Goal: Task Accomplishment & Management: Complete application form

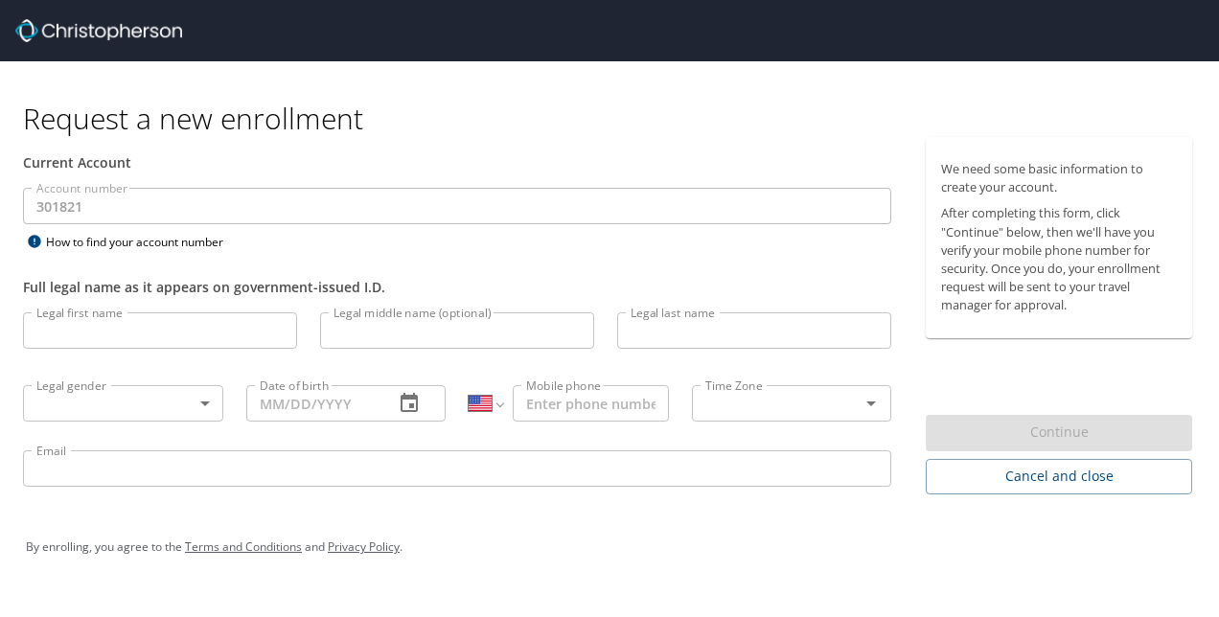
select select "US"
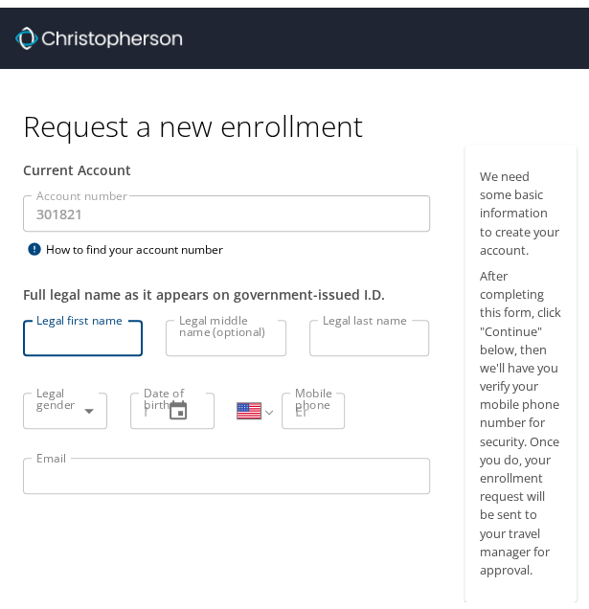
click at [73, 321] on input "Legal first name" at bounding box center [83, 330] width 120 height 36
type input "a"
type input "[PERSON_NAME]"
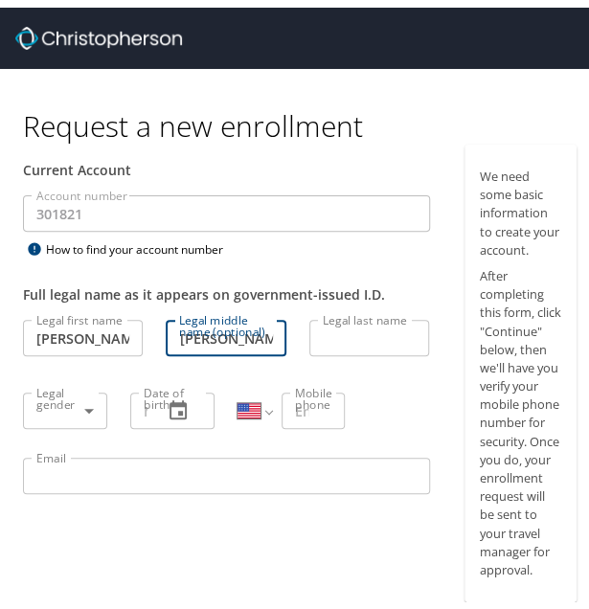
type input "[PERSON_NAME]"
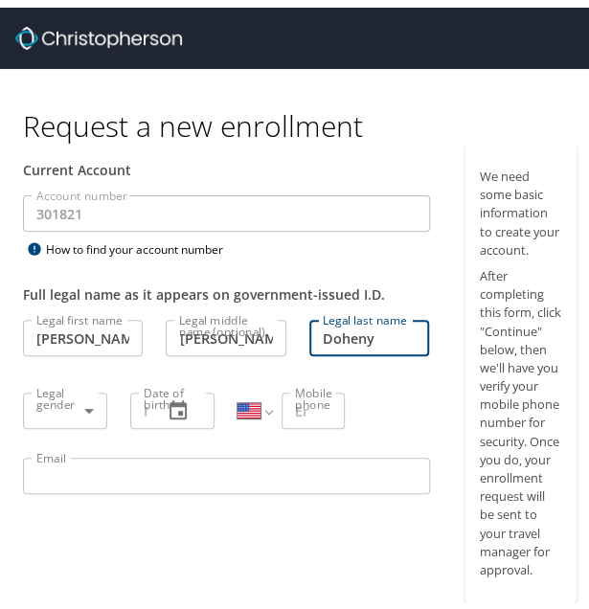
type input "Doheny"
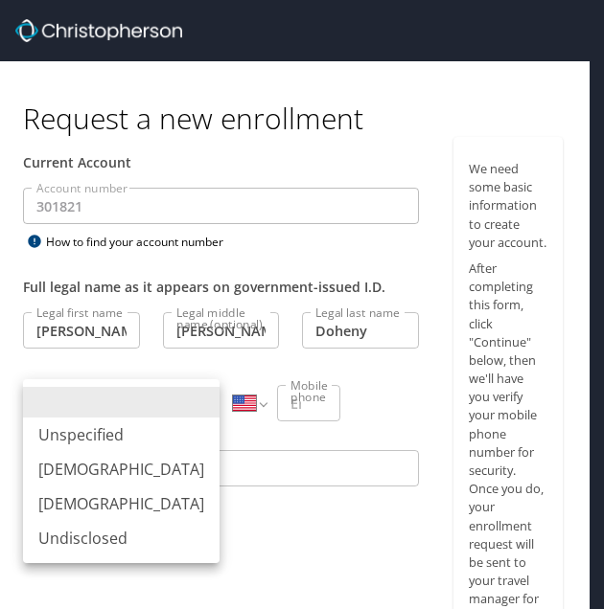
click at [74, 398] on body "Request a new enrollment Current Account Account number 301821 Account number H…" at bounding box center [302, 304] width 604 height 609
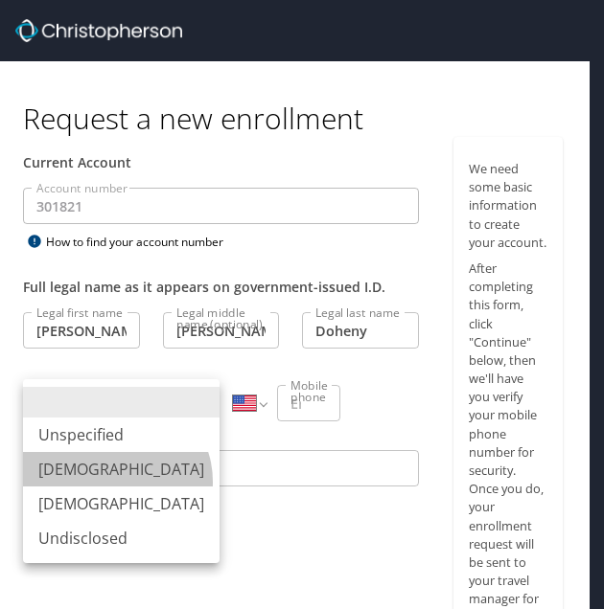
click at [115, 482] on li "[DEMOGRAPHIC_DATA]" at bounding box center [121, 469] width 196 height 34
type input "[DEMOGRAPHIC_DATA]"
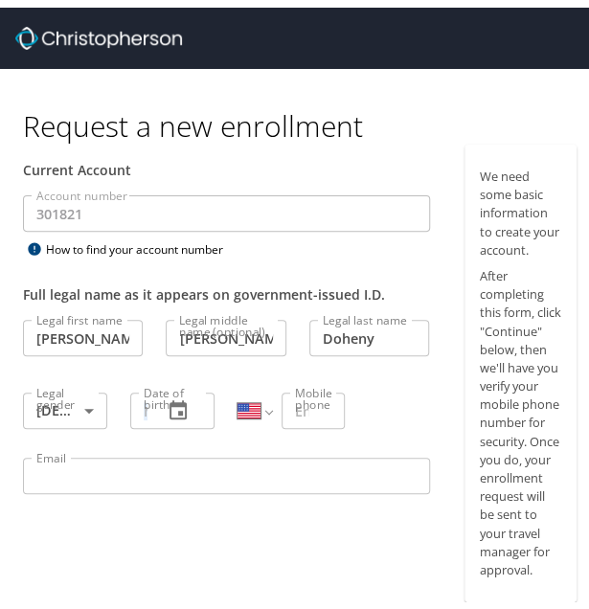
drag, startPoint x: 154, startPoint y: 418, endPoint x: 164, endPoint y: 407, distance: 14.2
click at [164, 407] on div "Date of birth" at bounding box center [172, 403] width 84 height 36
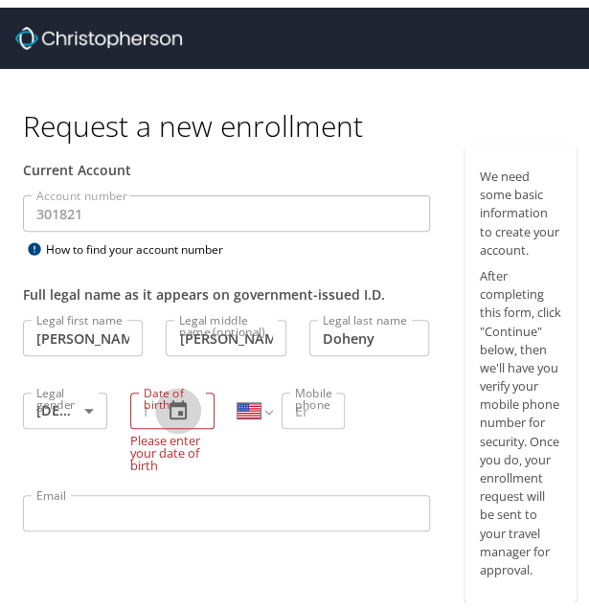
click at [167, 407] on icon "button" at bounding box center [178, 403] width 23 height 23
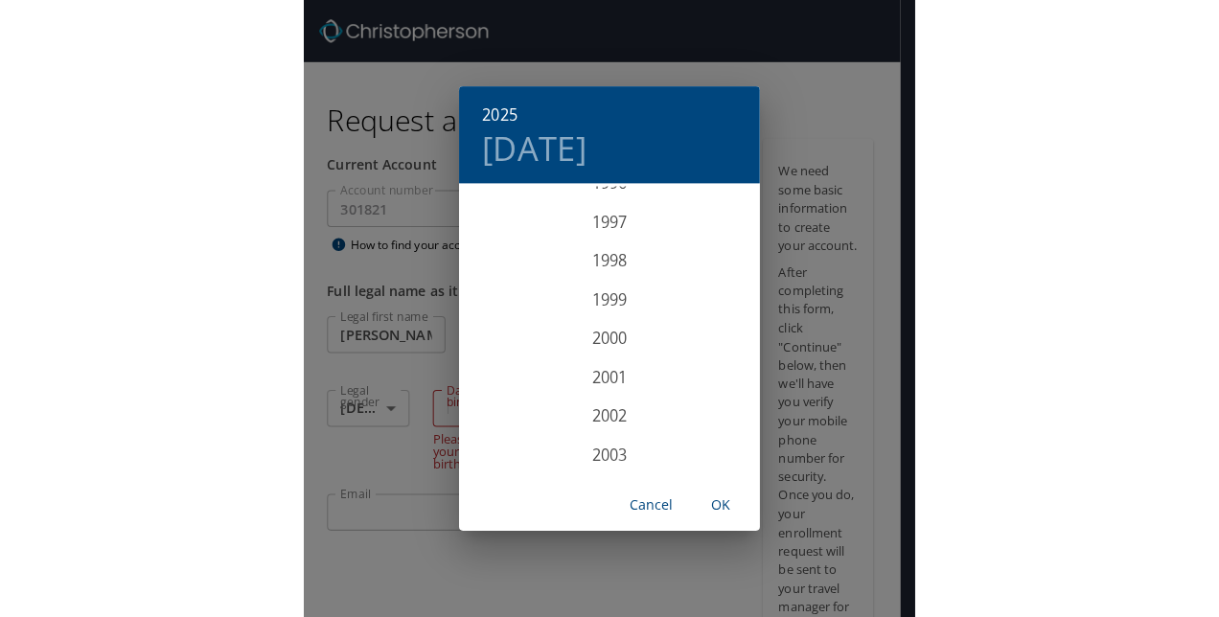
scroll to position [3720, 0]
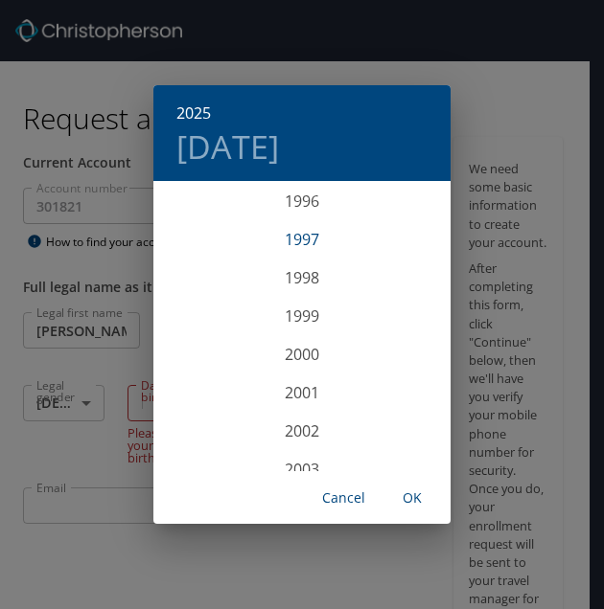
click at [317, 242] on div "1997" at bounding box center [301, 239] width 297 height 38
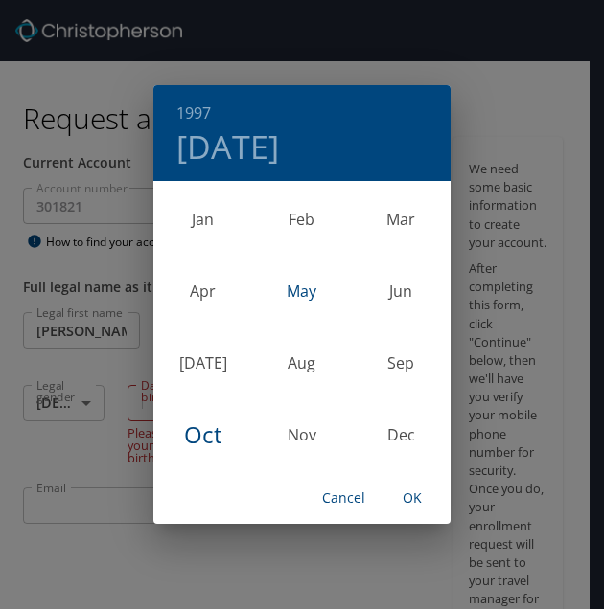
click at [307, 295] on div "May" at bounding box center [301, 292] width 99 height 72
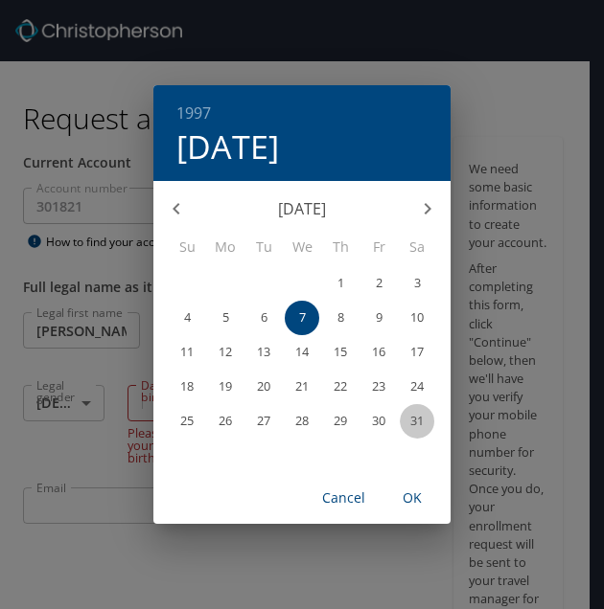
click at [421, 425] on p "31" at bounding box center [416, 421] width 13 height 12
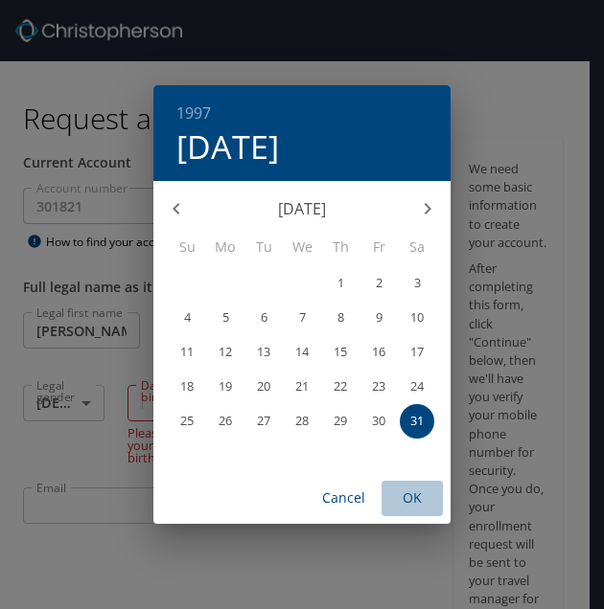
click at [418, 498] on span "OK" at bounding box center [412, 499] width 46 height 24
type input "[DATE]"
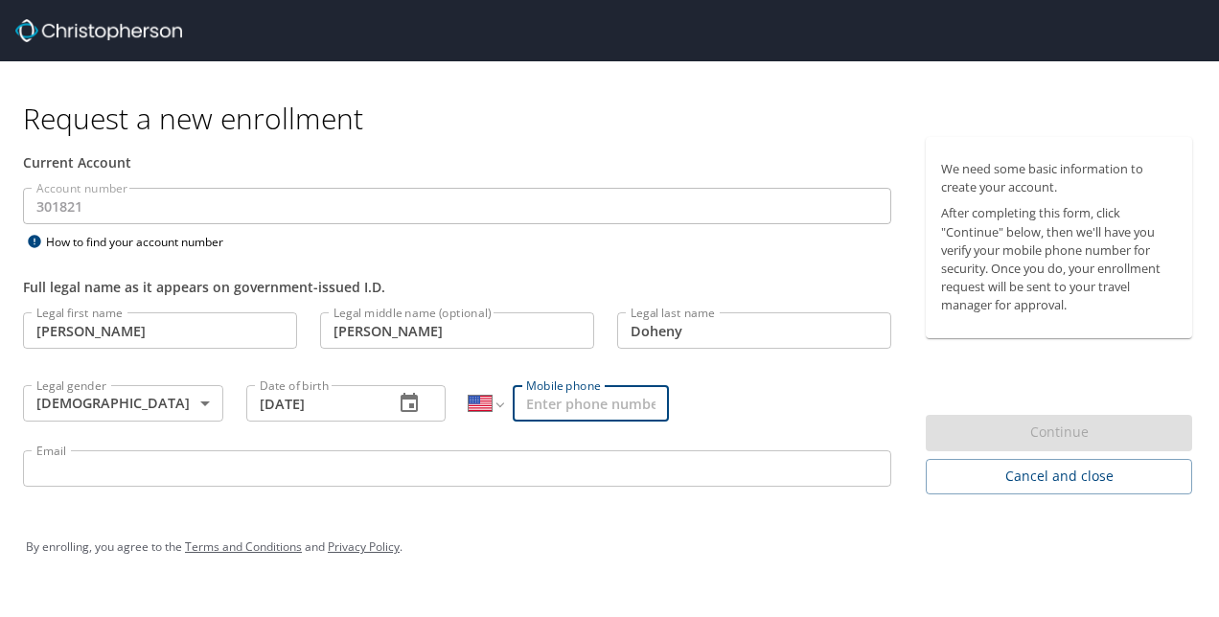
click at [620, 402] on input "Mobile phone" at bounding box center [591, 403] width 156 height 36
type input "[PHONE_NUMBER]"
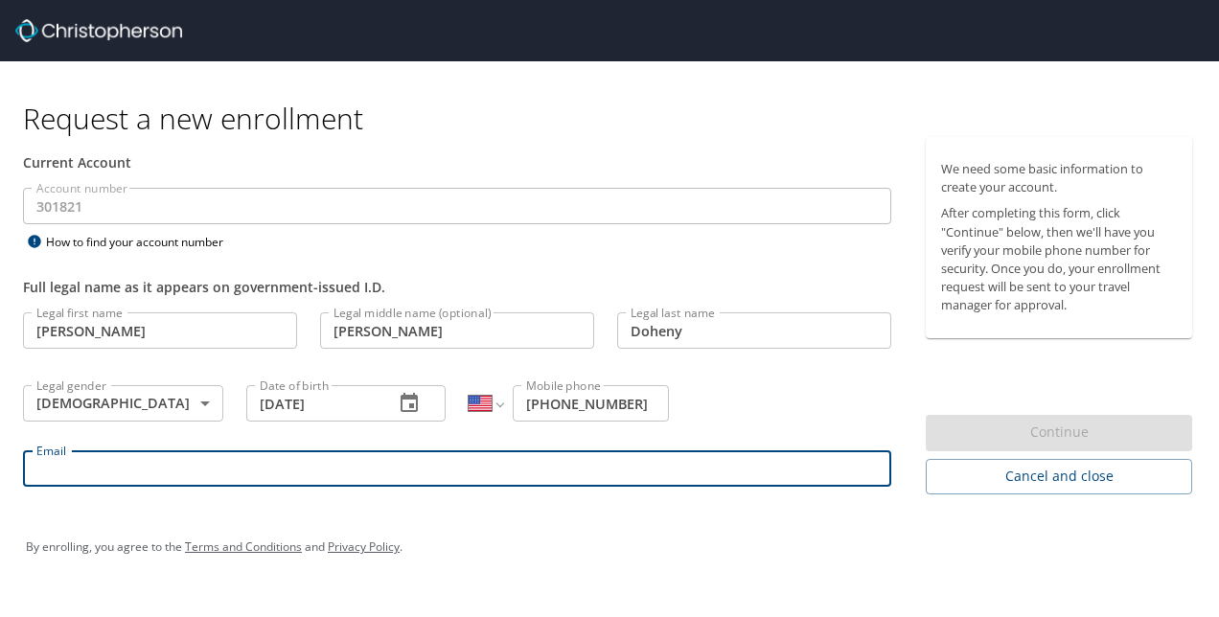
click at [611, 477] on input "Email" at bounding box center [457, 468] width 868 height 36
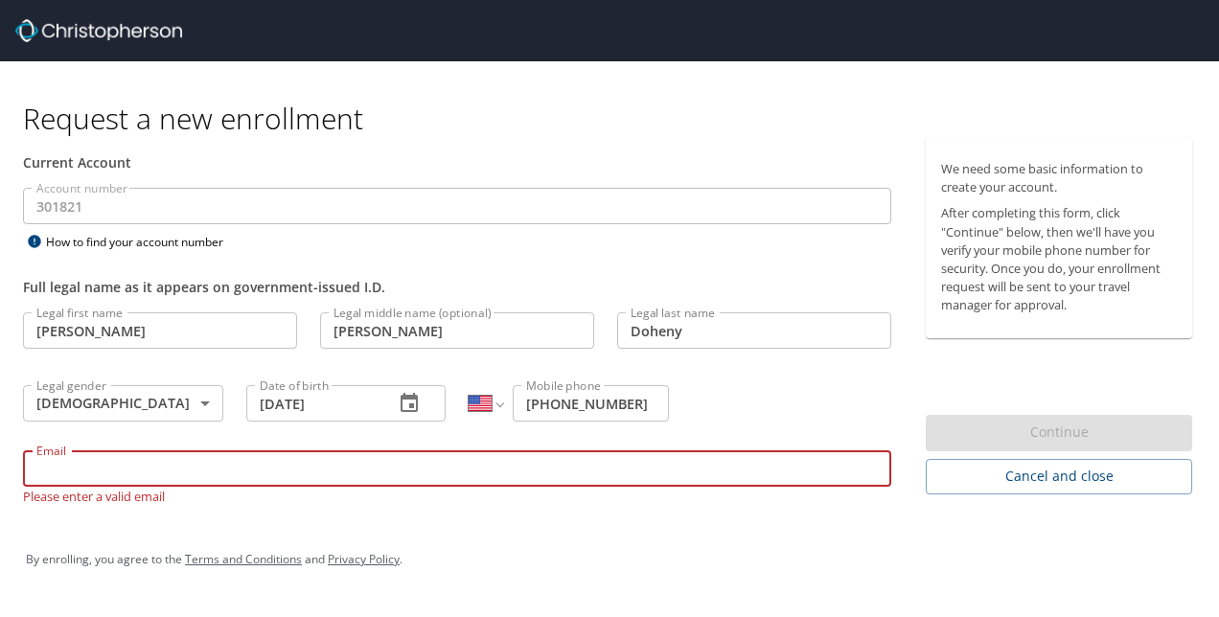
click at [690, 469] on input "Email" at bounding box center [457, 468] width 868 height 36
click at [527, 473] on input "Email" at bounding box center [457, 468] width 868 height 36
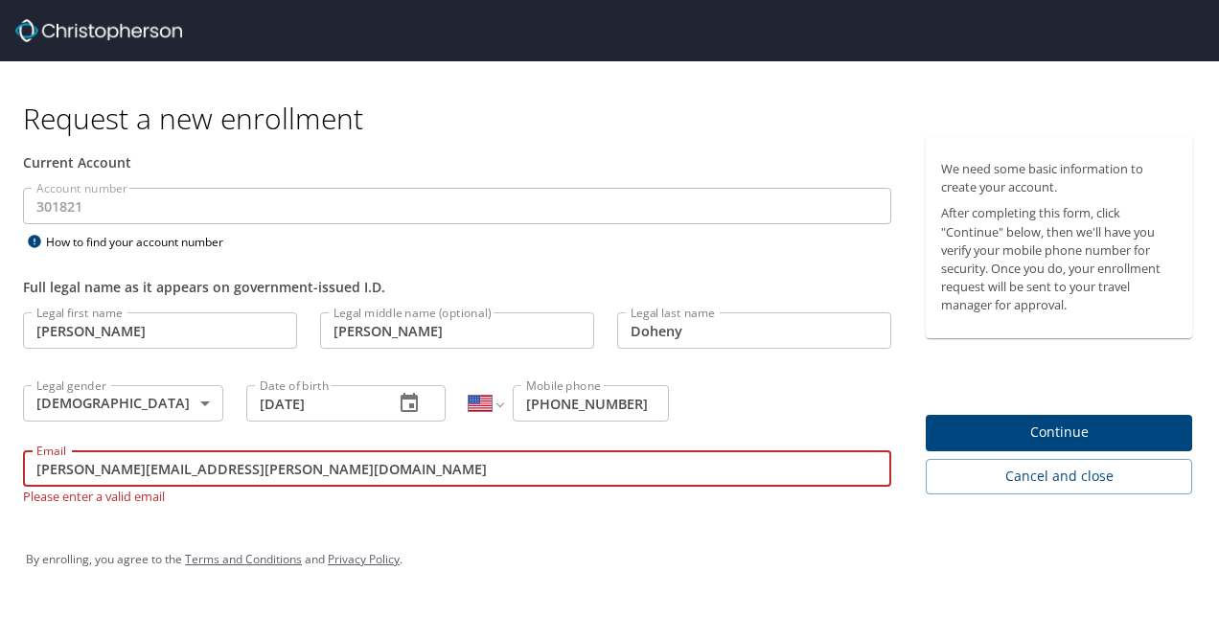
type input "[PERSON_NAME][EMAIL_ADDRESS][PERSON_NAME][DOMAIN_NAME]"
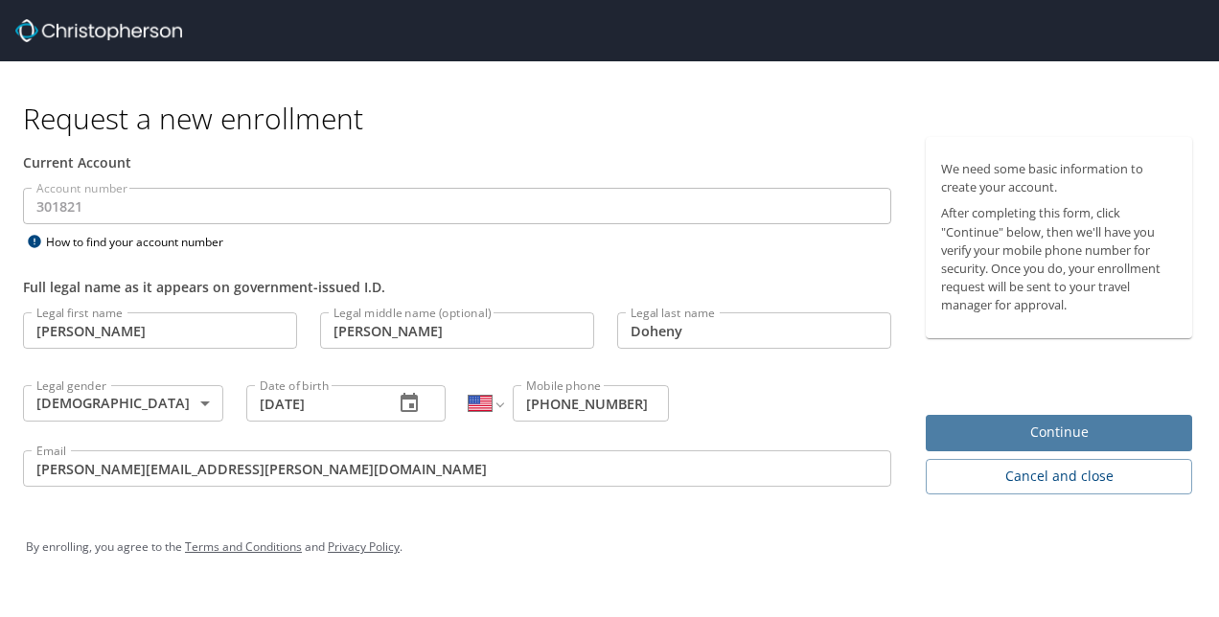
click at [985, 430] on span "Continue" at bounding box center [1059, 433] width 236 height 24
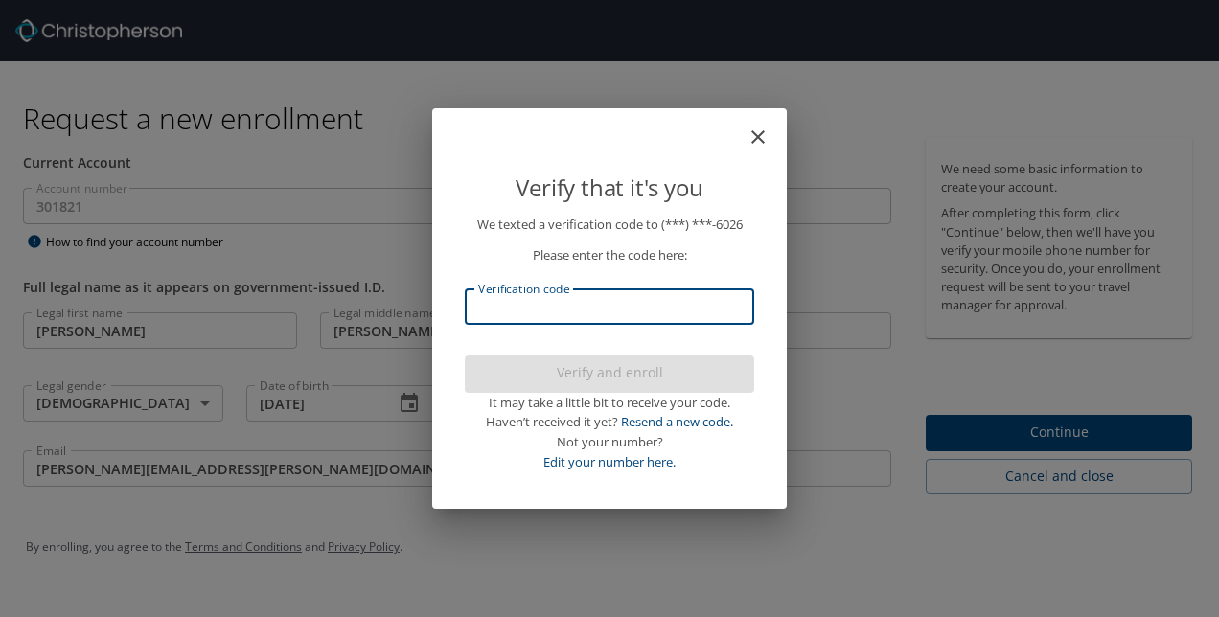
click at [661, 295] on input "Verification code" at bounding box center [609, 306] width 289 height 36
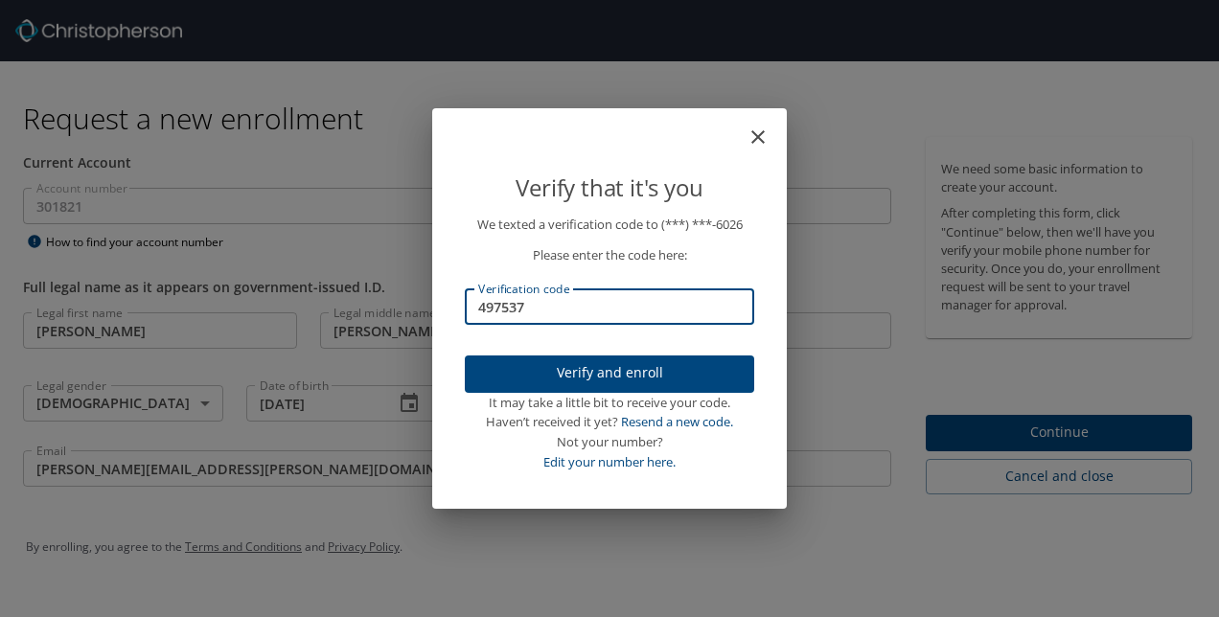
type input "497537"
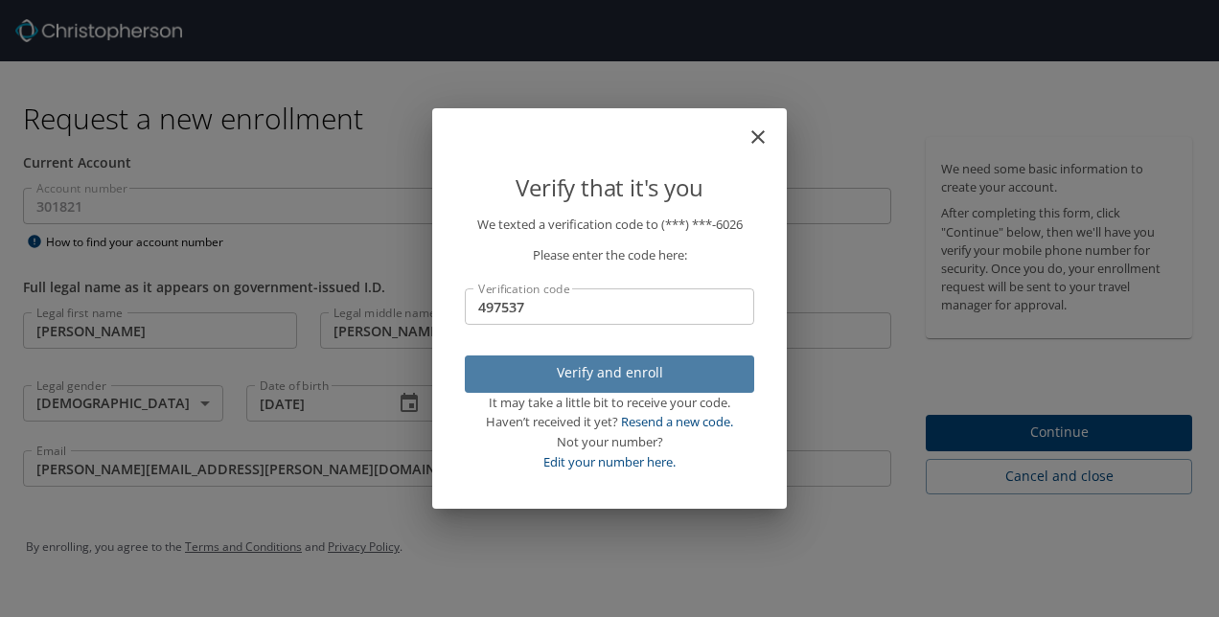
click at [617, 371] on span "Verify and enroll" at bounding box center [609, 373] width 259 height 24
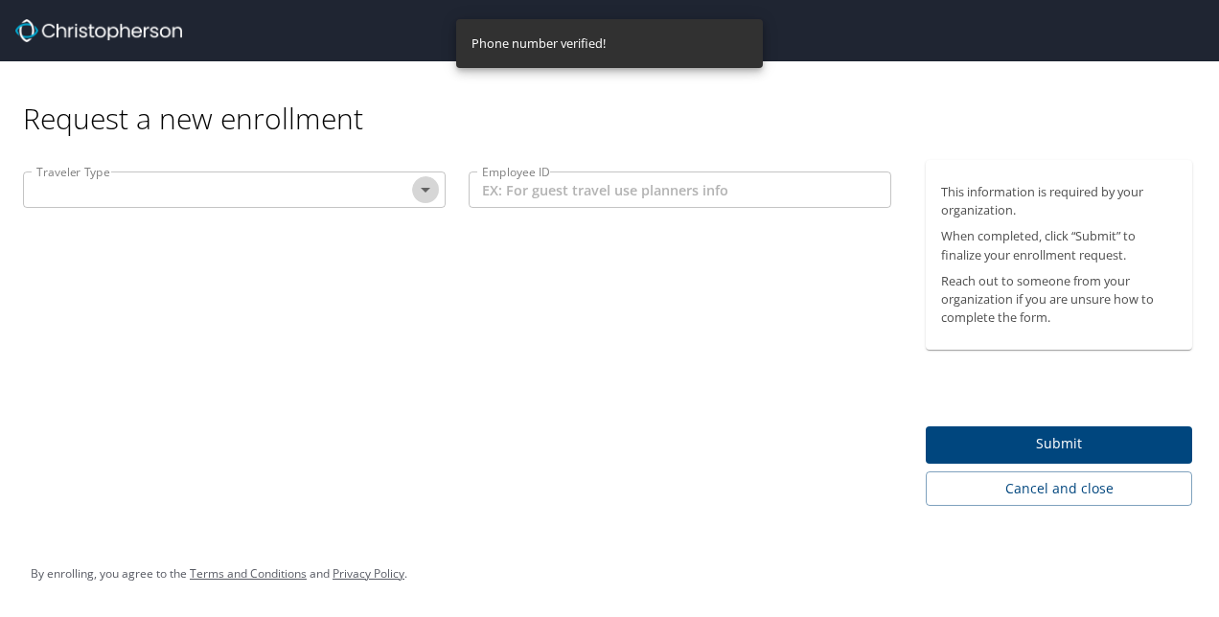
click at [416, 190] on icon "Open" at bounding box center [425, 189] width 23 height 23
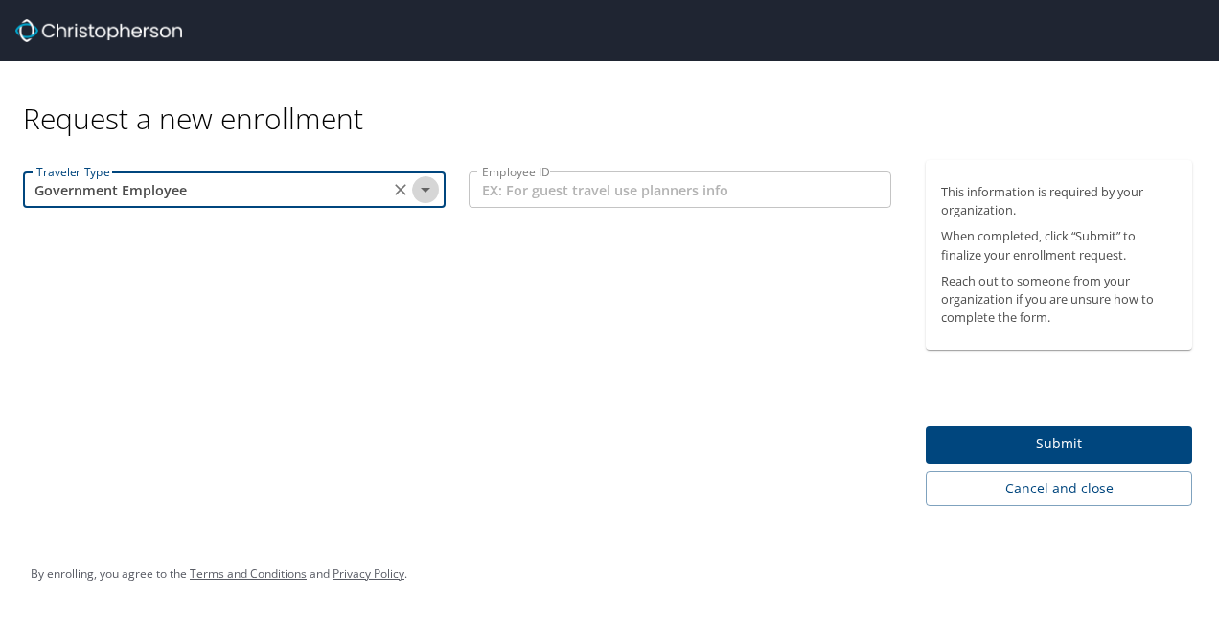
click at [417, 180] on icon "Open" at bounding box center [425, 189] width 23 height 23
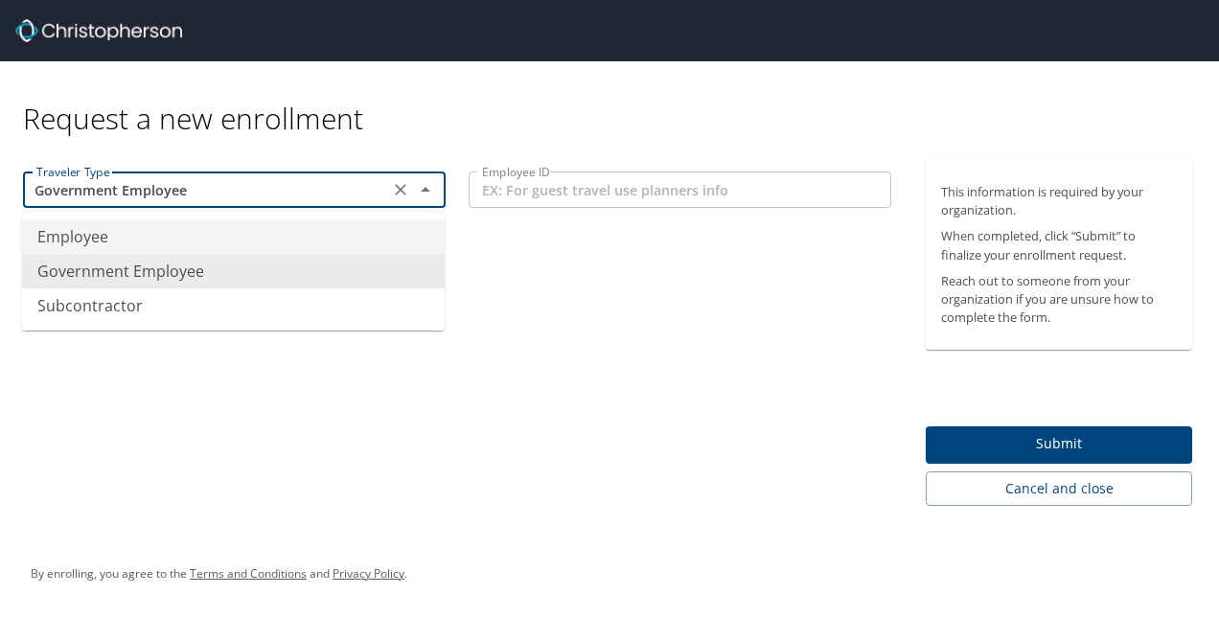
click at [309, 226] on li "Employee" at bounding box center [233, 236] width 423 height 34
type input "Employee"
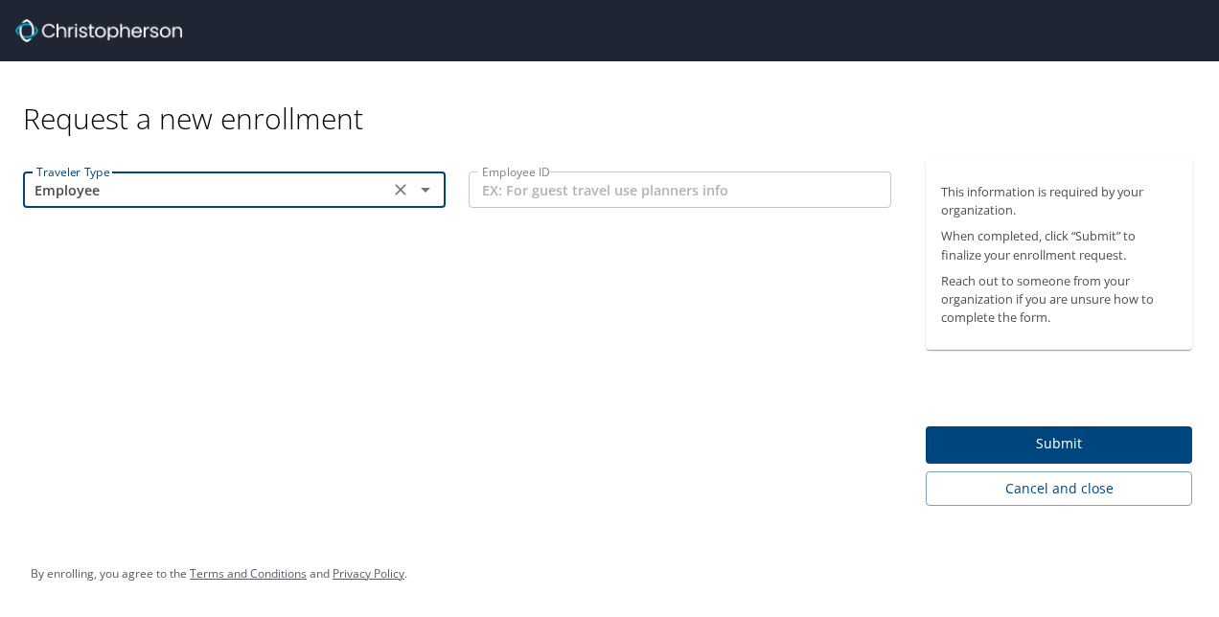
click at [316, 172] on div "Employee Traveler Type" at bounding box center [234, 190] width 423 height 36
drag, startPoint x: 316, startPoint y: 172, endPoint x: 421, endPoint y: 195, distance: 106.7
click at [421, 195] on div "Employee Traveler Type" at bounding box center [234, 190] width 423 height 36
click at [421, 195] on icon "Open" at bounding box center [425, 189] width 23 height 23
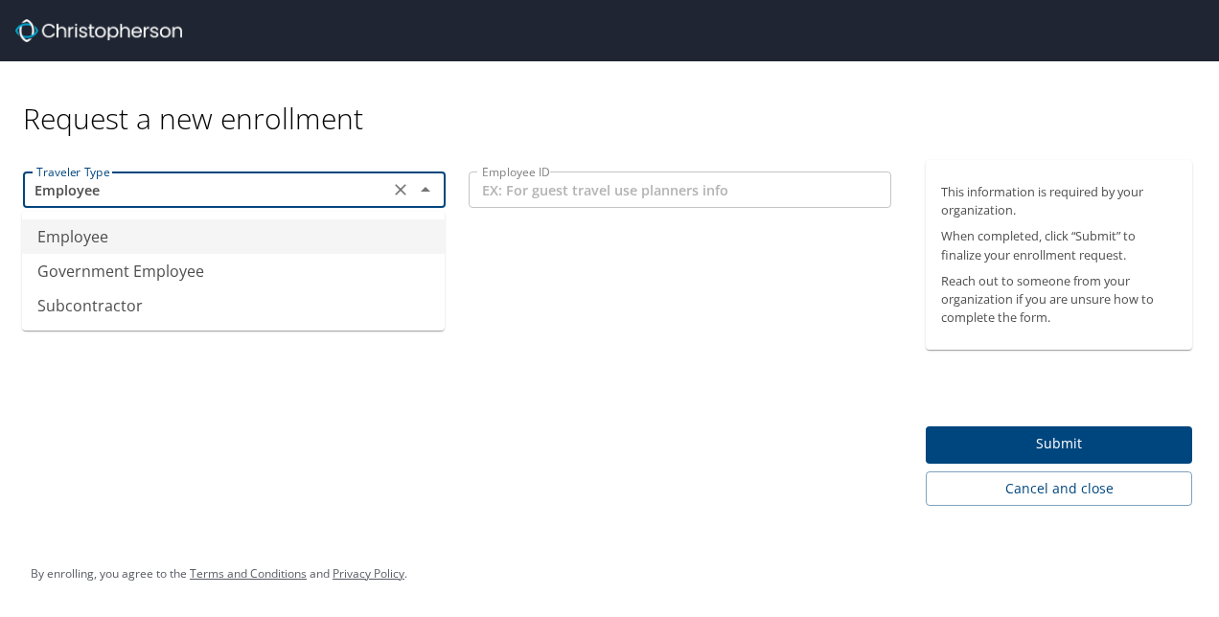
click at [348, 251] on li "Employee" at bounding box center [233, 236] width 423 height 34
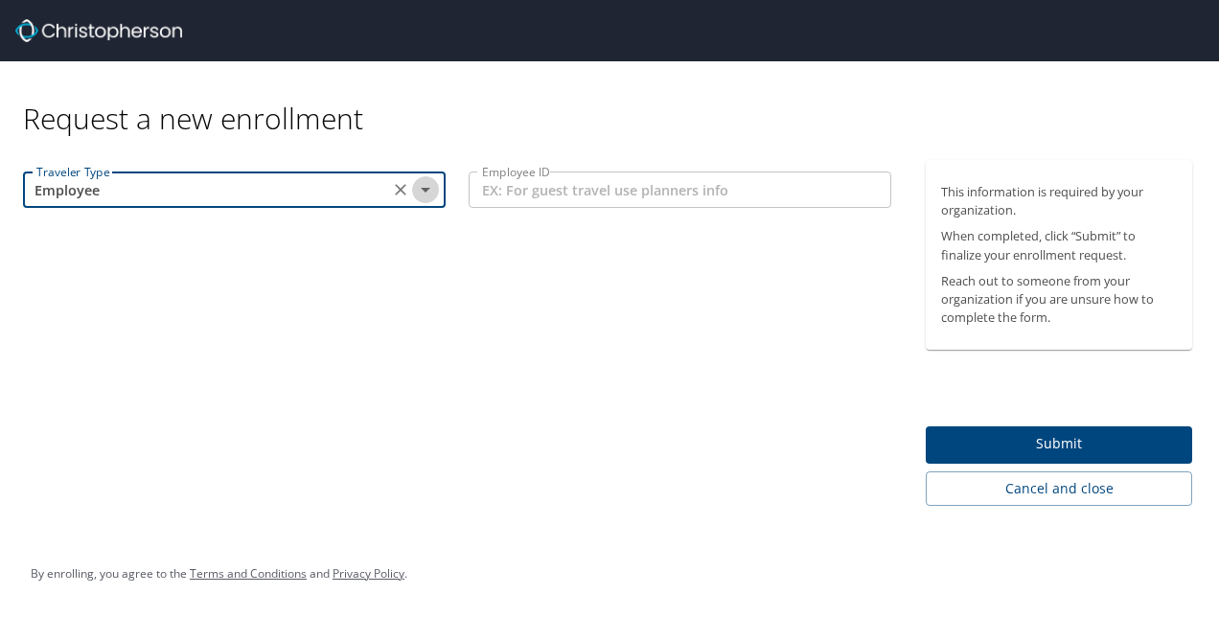
click at [414, 191] on icon "Open" at bounding box center [425, 189] width 23 height 23
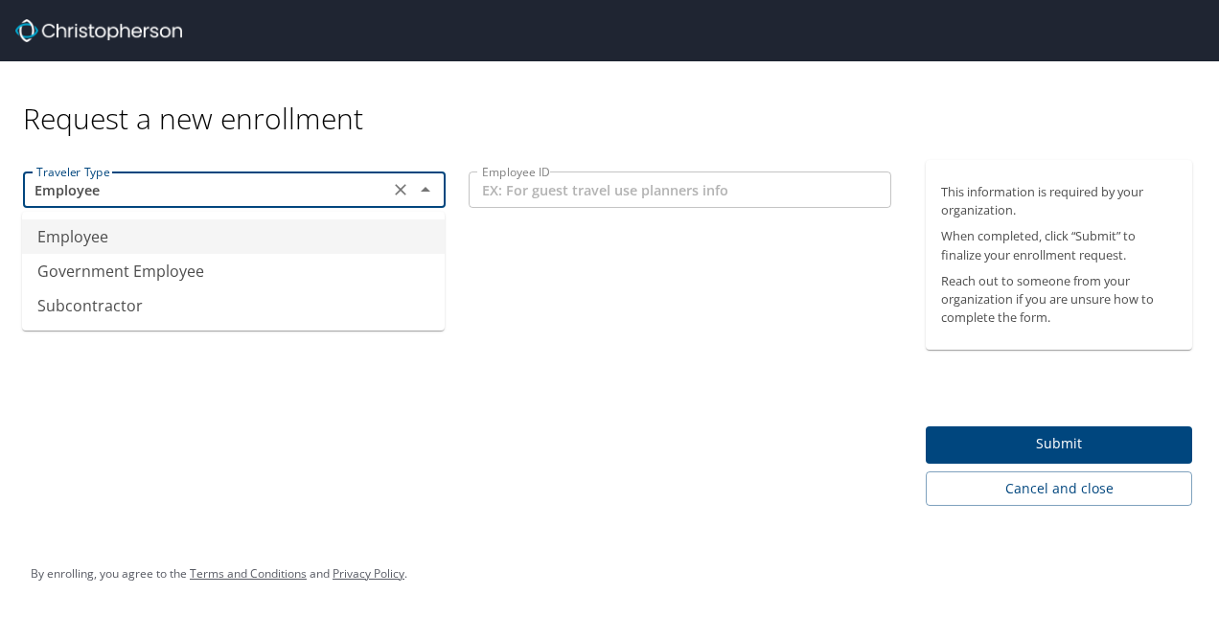
click at [277, 236] on li "Employee" at bounding box center [233, 236] width 423 height 34
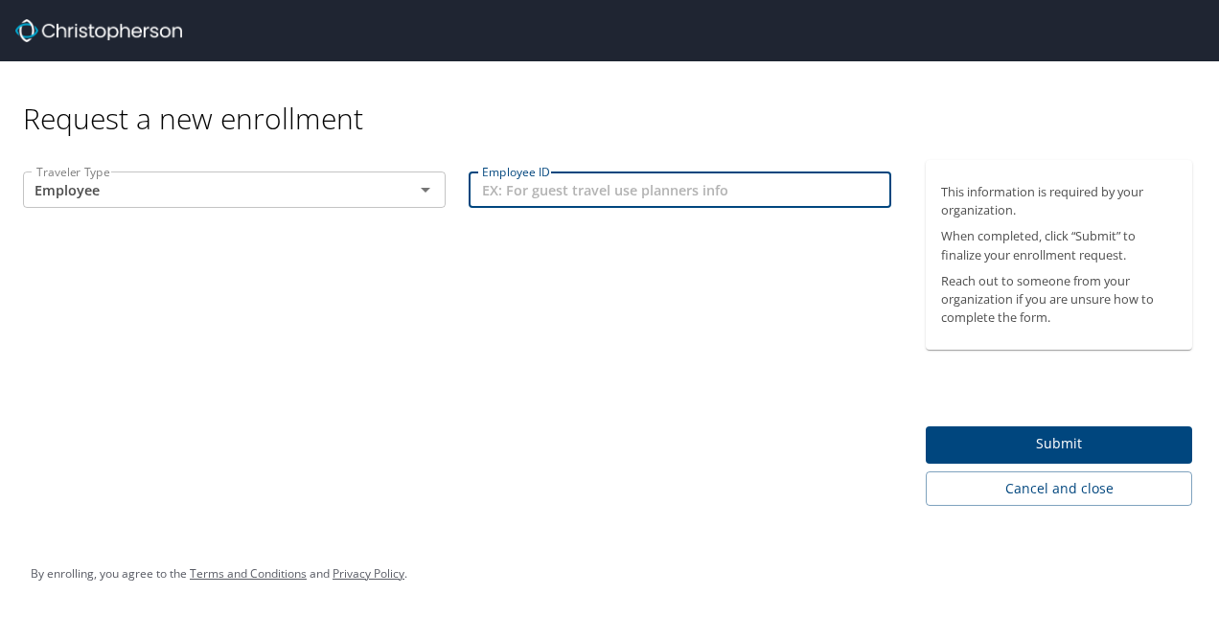
click at [573, 195] on input "Employee ID" at bounding box center [680, 190] width 423 height 36
type input "300345"
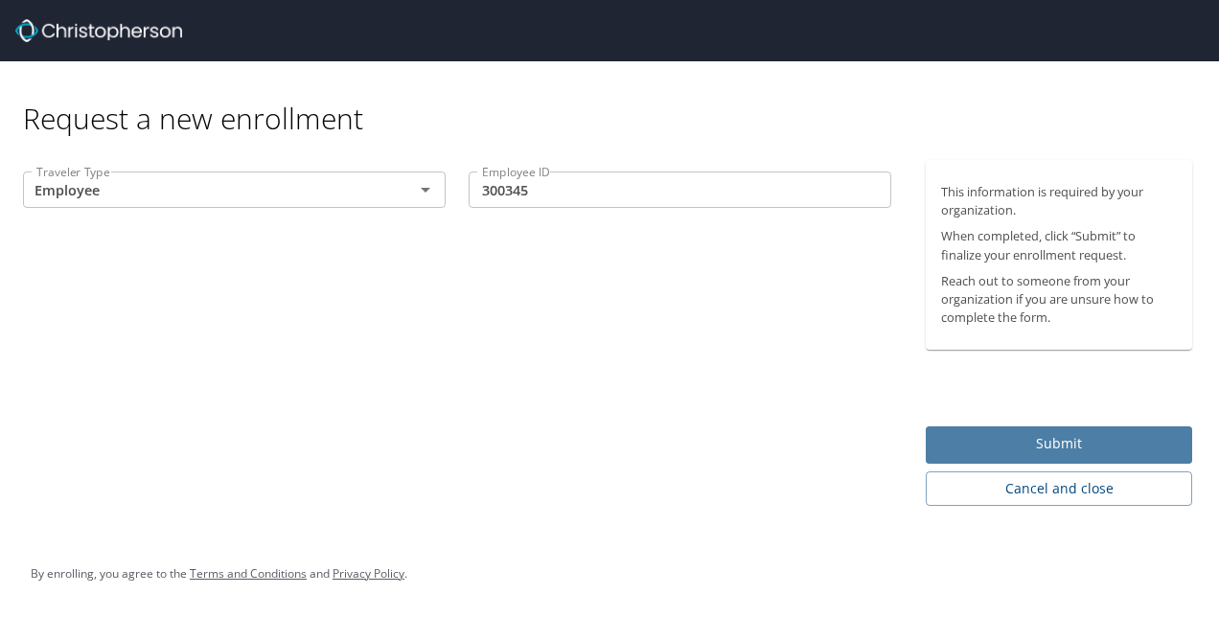
click at [1019, 439] on span "Submit" at bounding box center [1059, 444] width 236 height 24
